Goal: Task Accomplishment & Management: Manage account settings

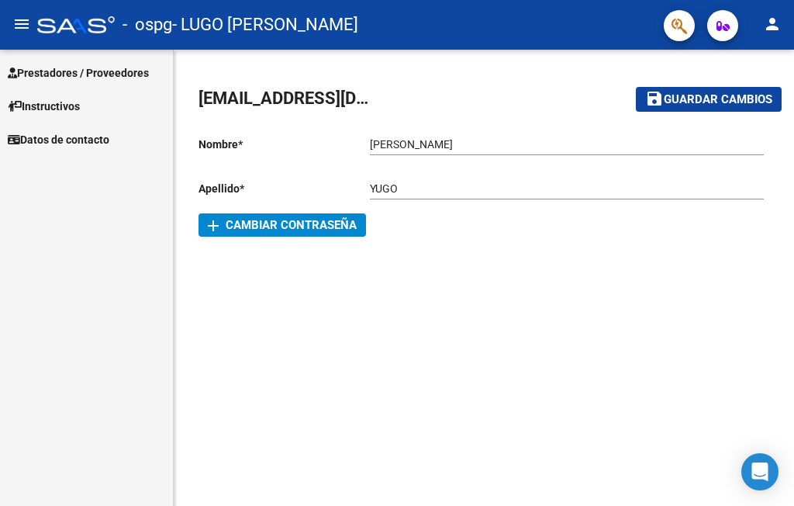
click at [114, 73] on span "Prestadores / Proveedores" at bounding box center [78, 72] width 141 height 17
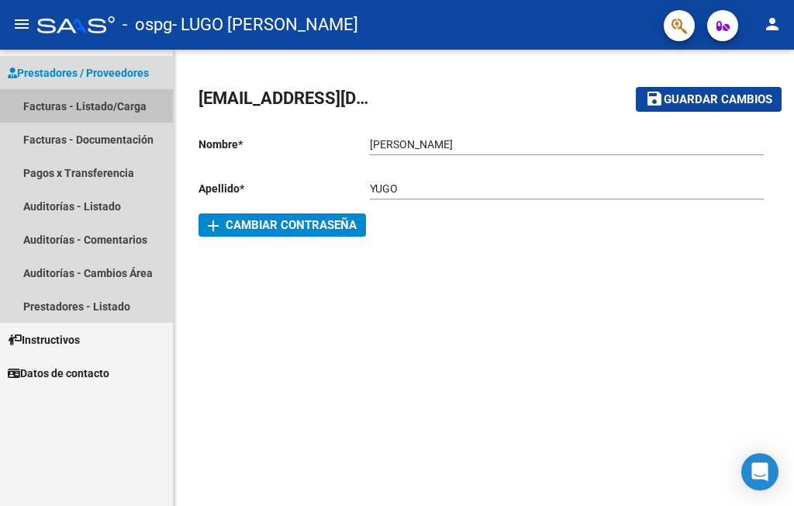
click at [121, 99] on link "Facturas - Listado/Carga" at bounding box center [86, 105] width 173 height 33
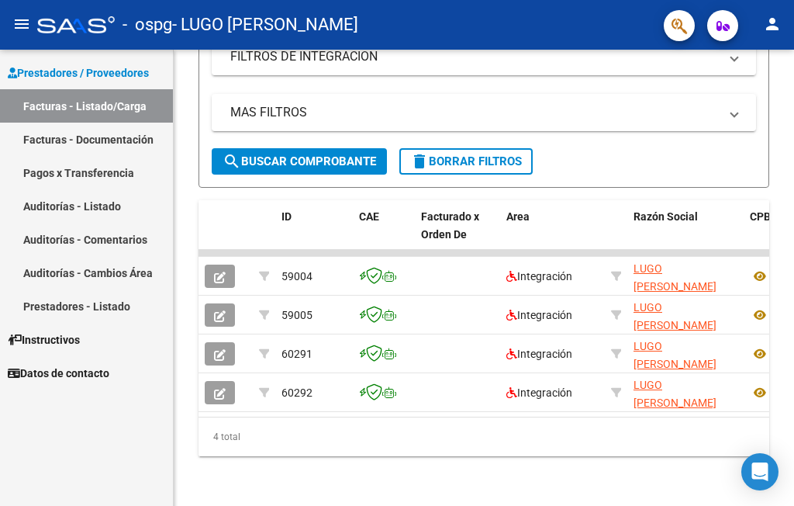
click at [773, 28] on mat-icon "person" at bounding box center [772, 24] width 19 height 19
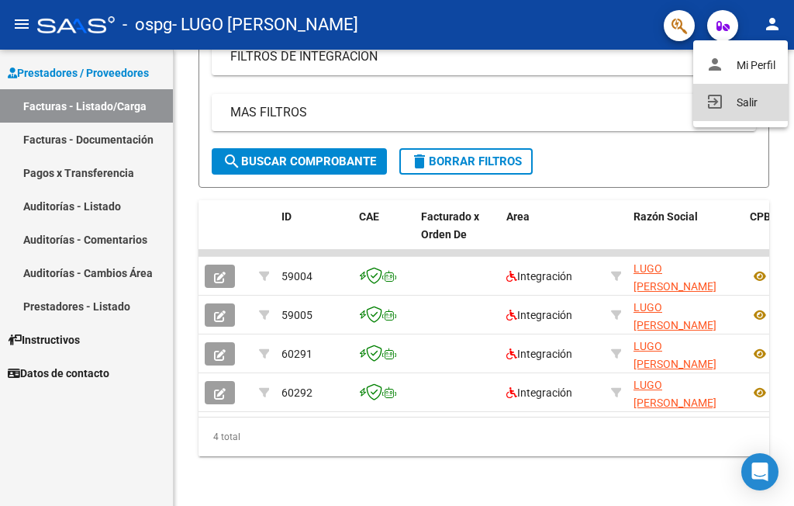
click at [756, 97] on button "exit_to_app Salir" at bounding box center [740, 102] width 95 height 37
